Goal: Answer question/provide support

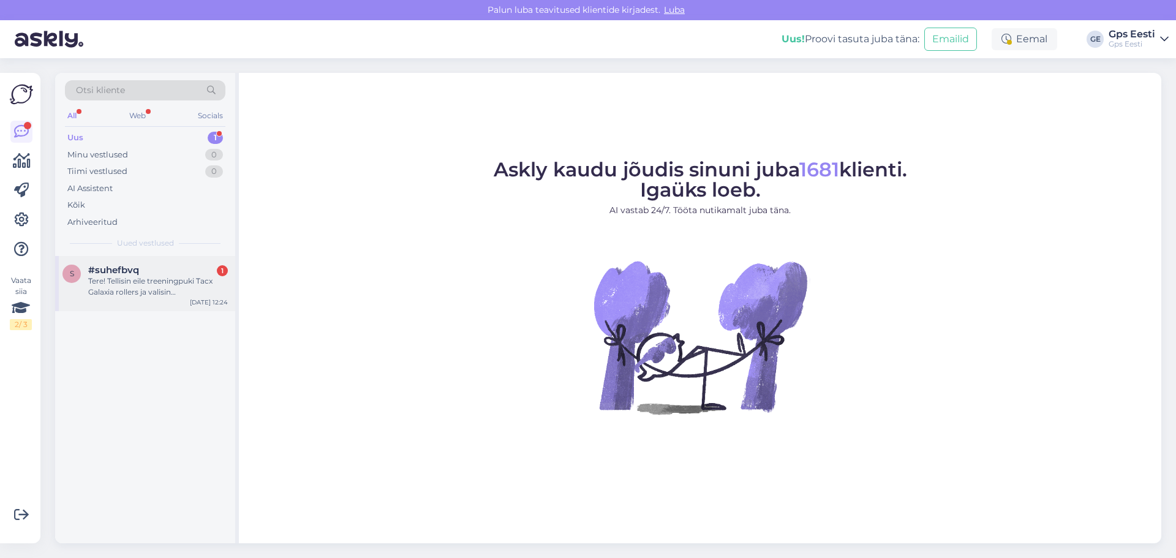
click at [162, 282] on div "Tere! Tellisin eile treeningpuki Tacx Galaxia rollers ja valisin kättesaamiseks…" at bounding box center [158, 287] width 140 height 22
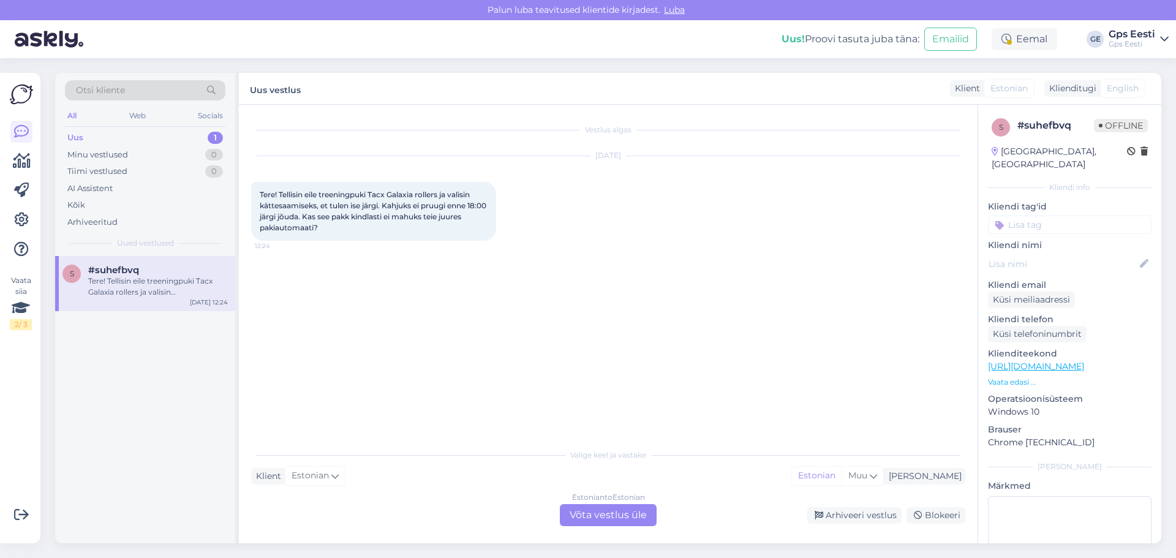
click at [623, 509] on div "Estonian to Estonian Võta vestlus üle" at bounding box center [608, 515] width 97 height 22
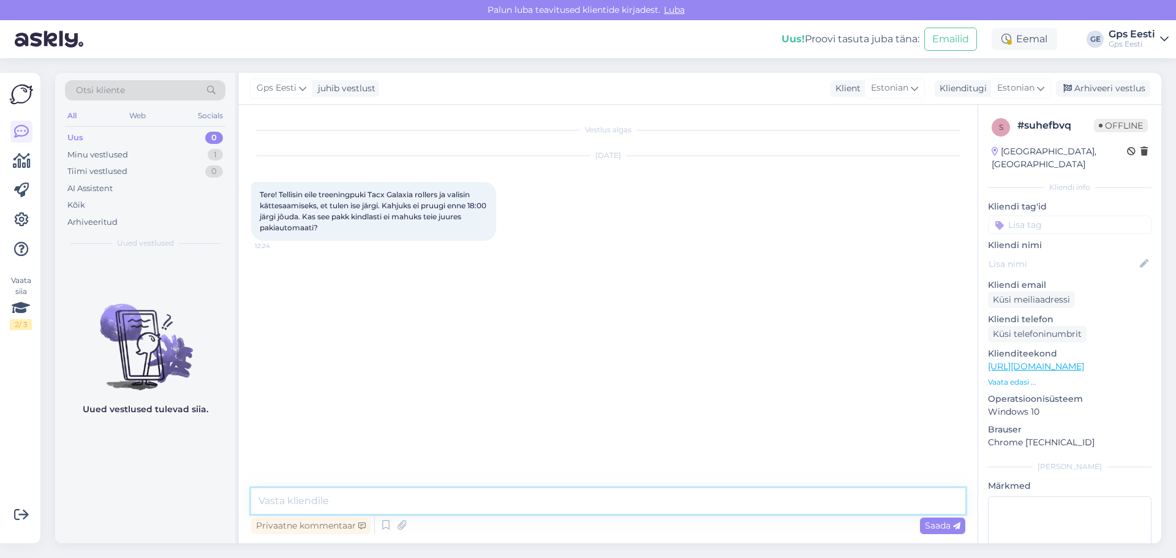
click at [497, 495] on textarea at bounding box center [608, 501] width 714 height 26
type textarea "Tere,"
type textarea "Kahjuks ei mahu see automaati meil"
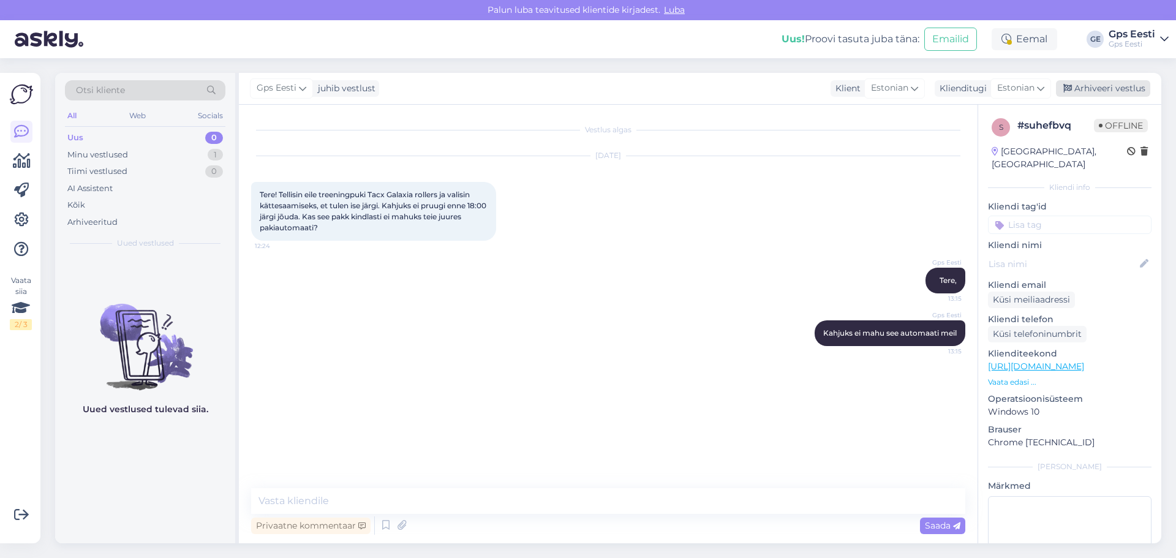
click at [1104, 87] on div "Arhiveeri vestlus" at bounding box center [1103, 88] width 94 height 17
